Goal: Answer question/provide support: Share knowledge or assist other users

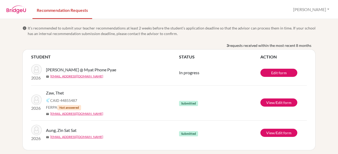
click at [65, 107] on span "Not answered" at bounding box center [69, 107] width 24 height 5
click at [49, 107] on span "FERPA Not answered" at bounding box center [63, 108] width 35 height 6
click at [326, 8] on button "[PERSON_NAME]" at bounding box center [311, 9] width 41 height 10
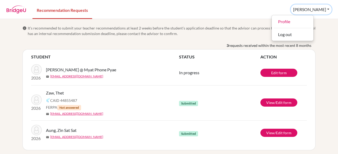
click at [326, 8] on button "[PERSON_NAME]" at bounding box center [311, 9] width 41 height 10
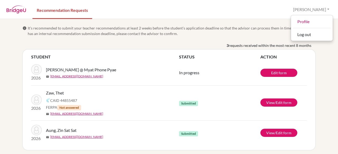
click at [273, 13] on nav "Recommendation Requests Anne Profile Log out" at bounding box center [169, 9] width 338 height 18
